Goal: Check status

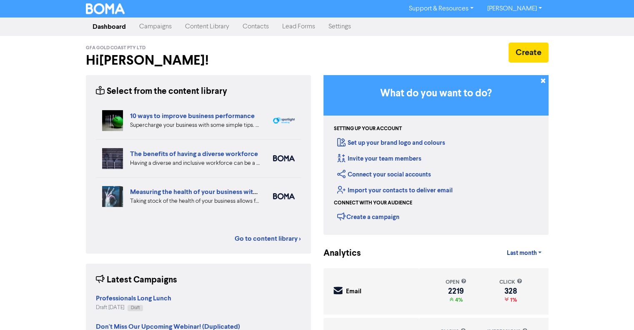
click at [158, 29] on link "Campaigns" at bounding box center [155, 26] width 46 height 17
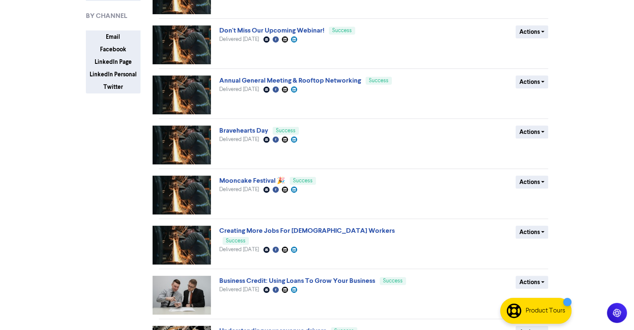
scroll to position [167, 0]
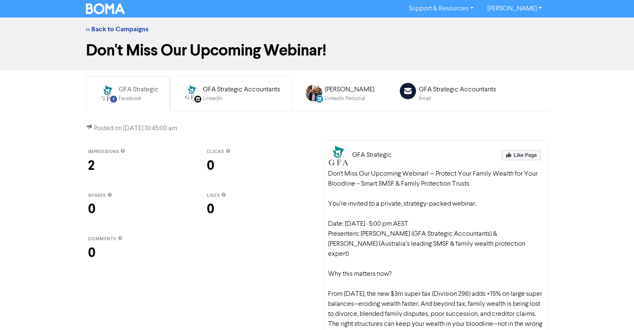
click at [228, 100] on div "LinkedIn" at bounding box center [241, 99] width 77 height 8
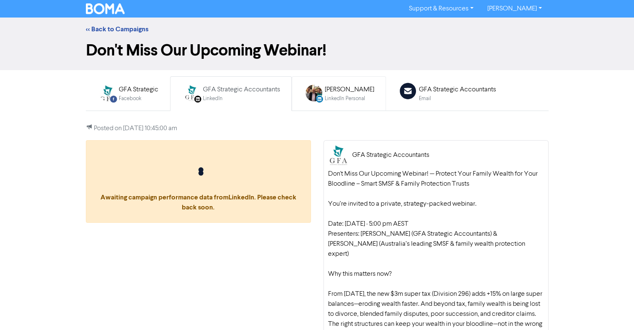
click at [349, 90] on div "[PERSON_NAME]" at bounding box center [350, 90] width 50 height 10
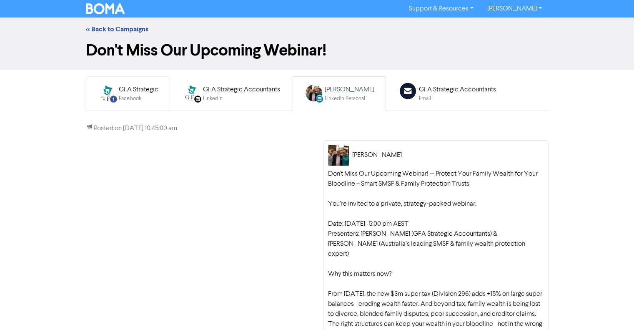
click at [130, 91] on div "GFA Strategic" at bounding box center [139, 90] width 40 height 10
